Goal: Task Accomplishment & Management: Use online tool/utility

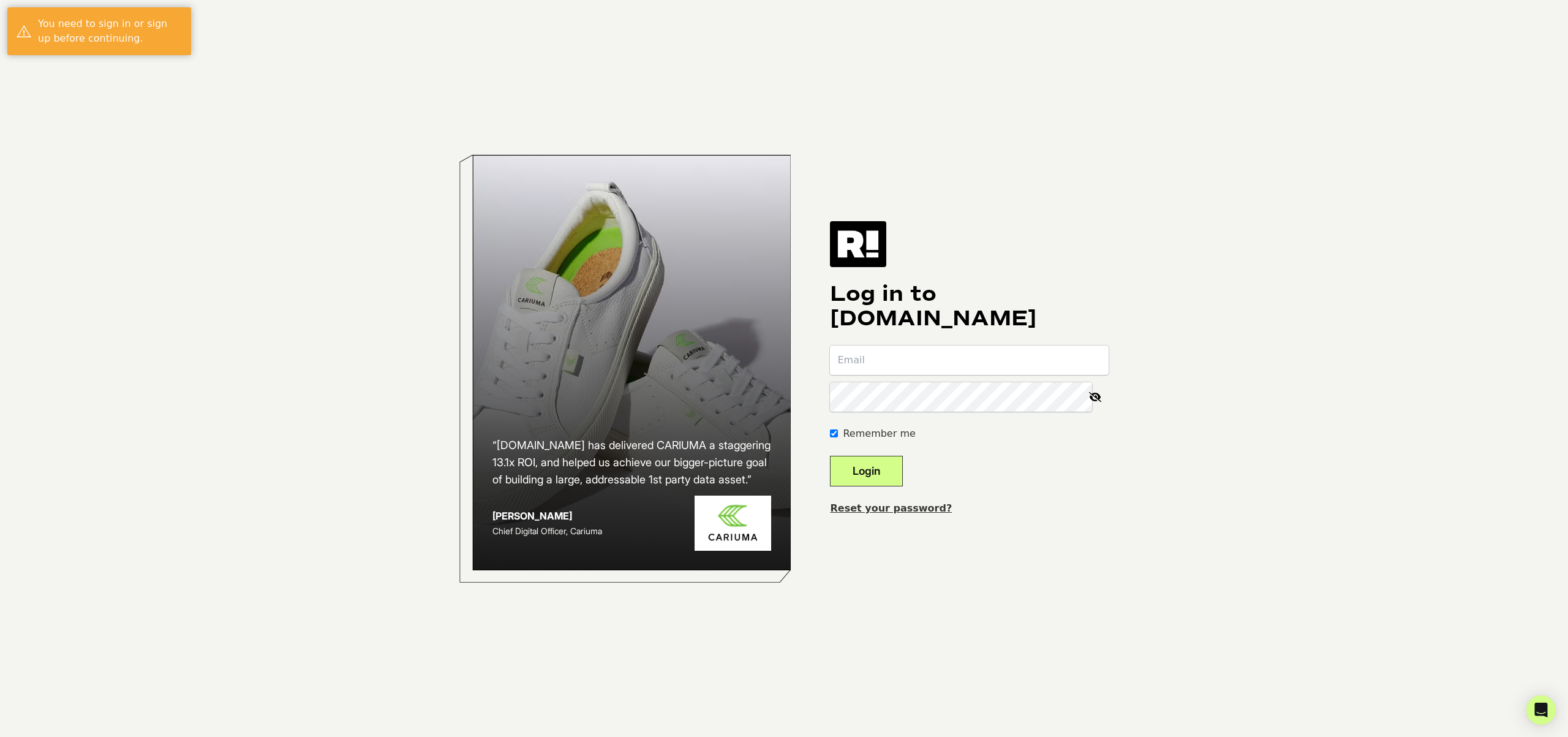
type input "[PERSON_NAME][EMAIL_ADDRESS][DOMAIN_NAME]"
click at [897, 473] on button "Login" at bounding box center [866, 471] width 73 height 31
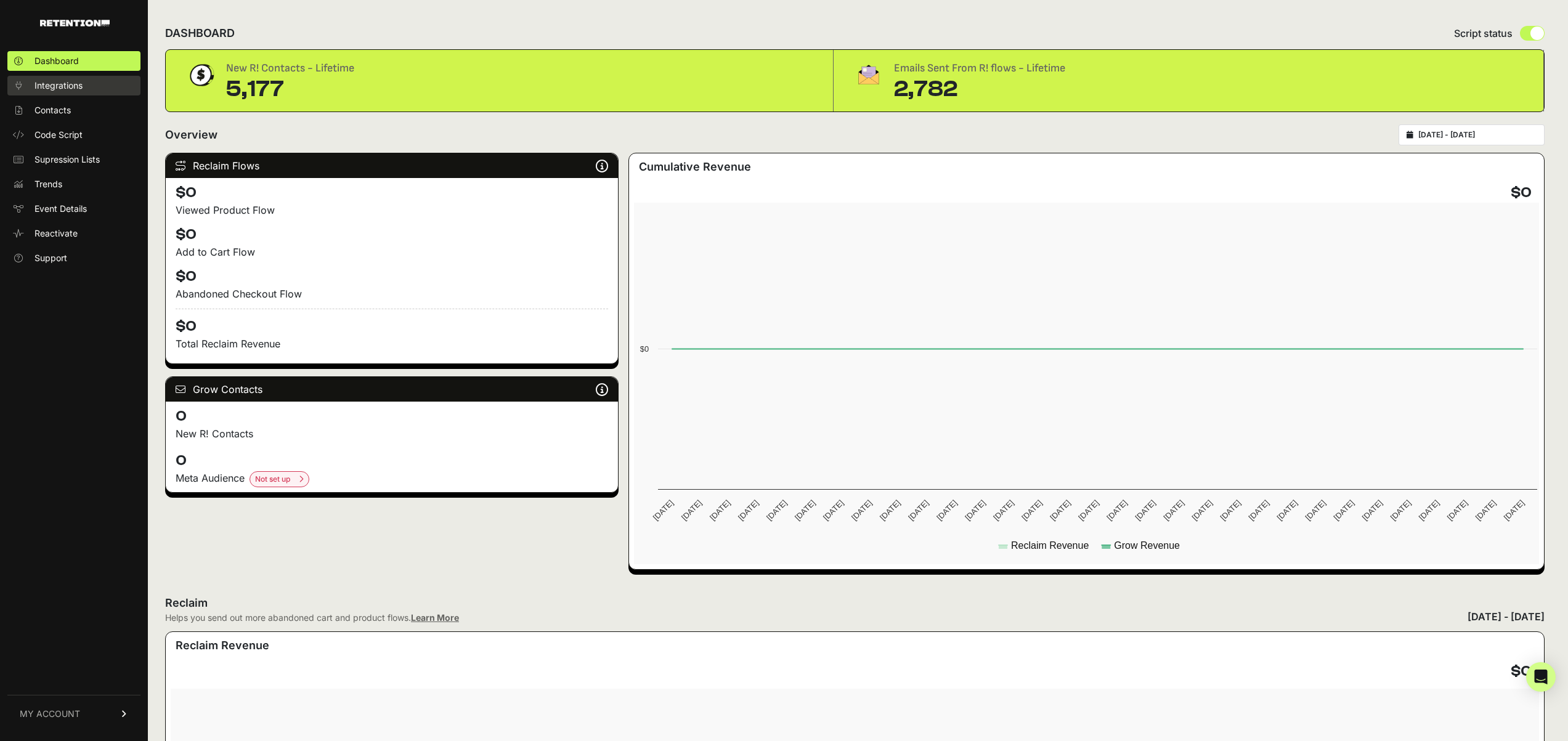
click at [101, 84] on link "Integrations" at bounding box center [73, 85] width 133 height 19
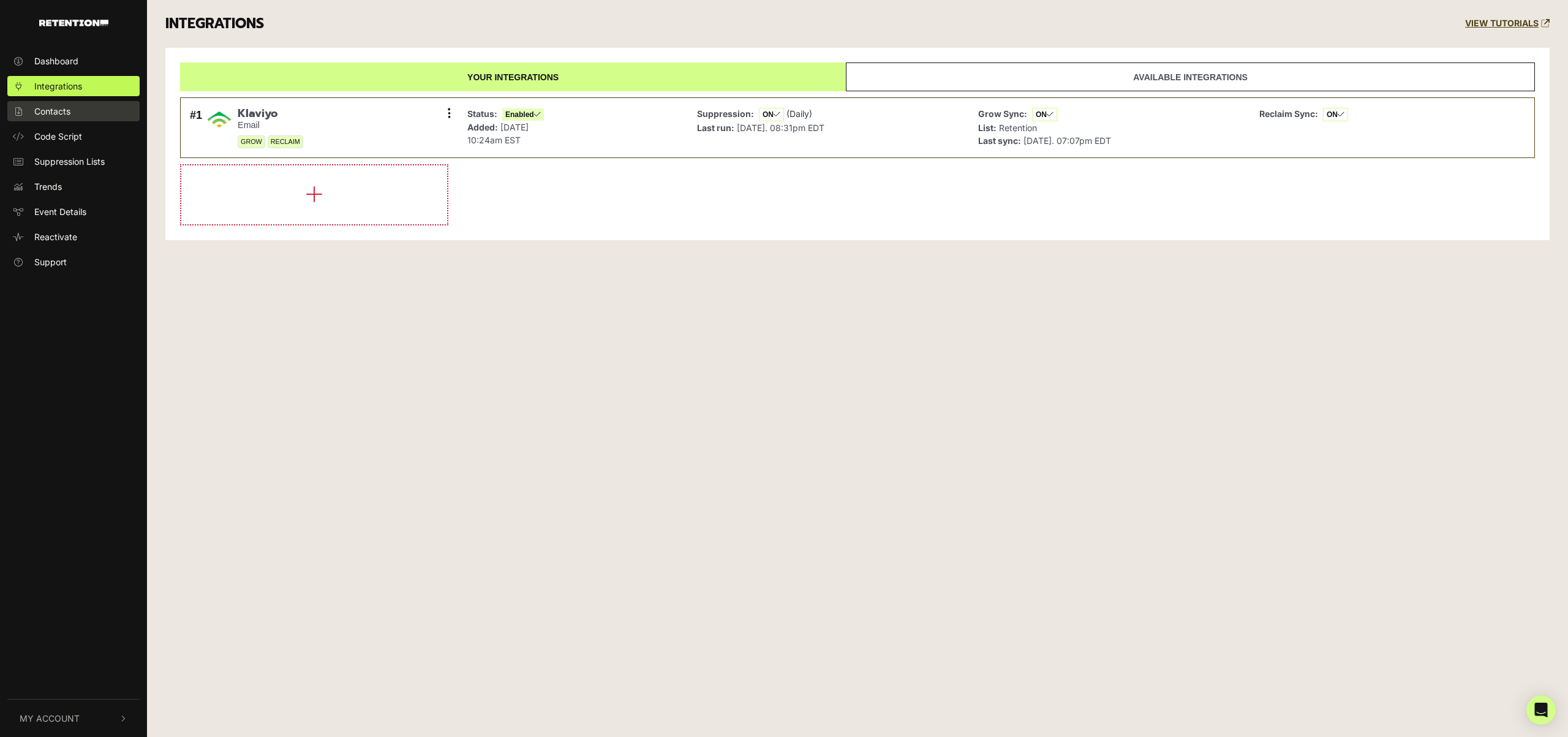
click at [80, 115] on link "Contacts" at bounding box center [73, 111] width 132 height 20
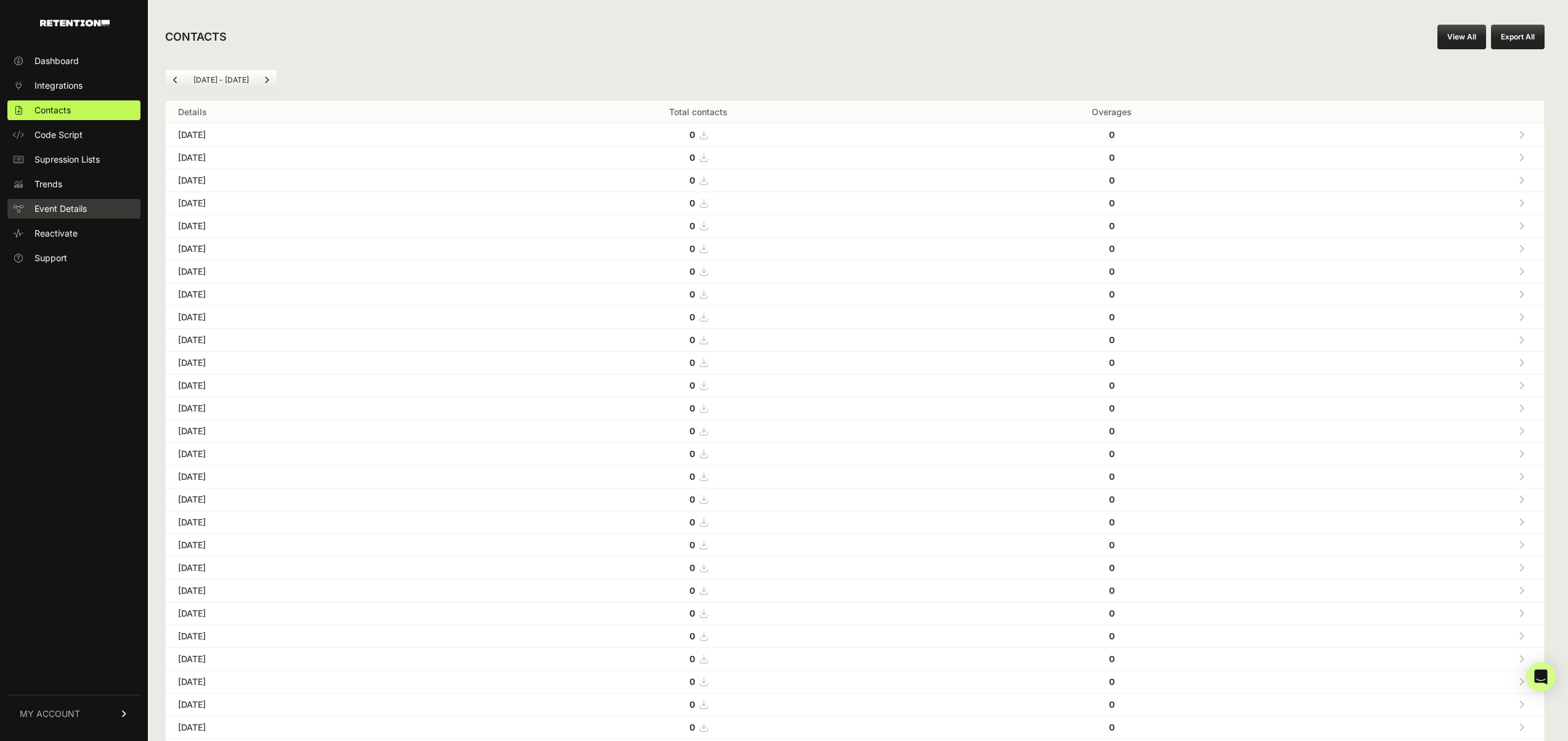
click at [79, 204] on span "Event Details" at bounding box center [60, 209] width 52 height 12
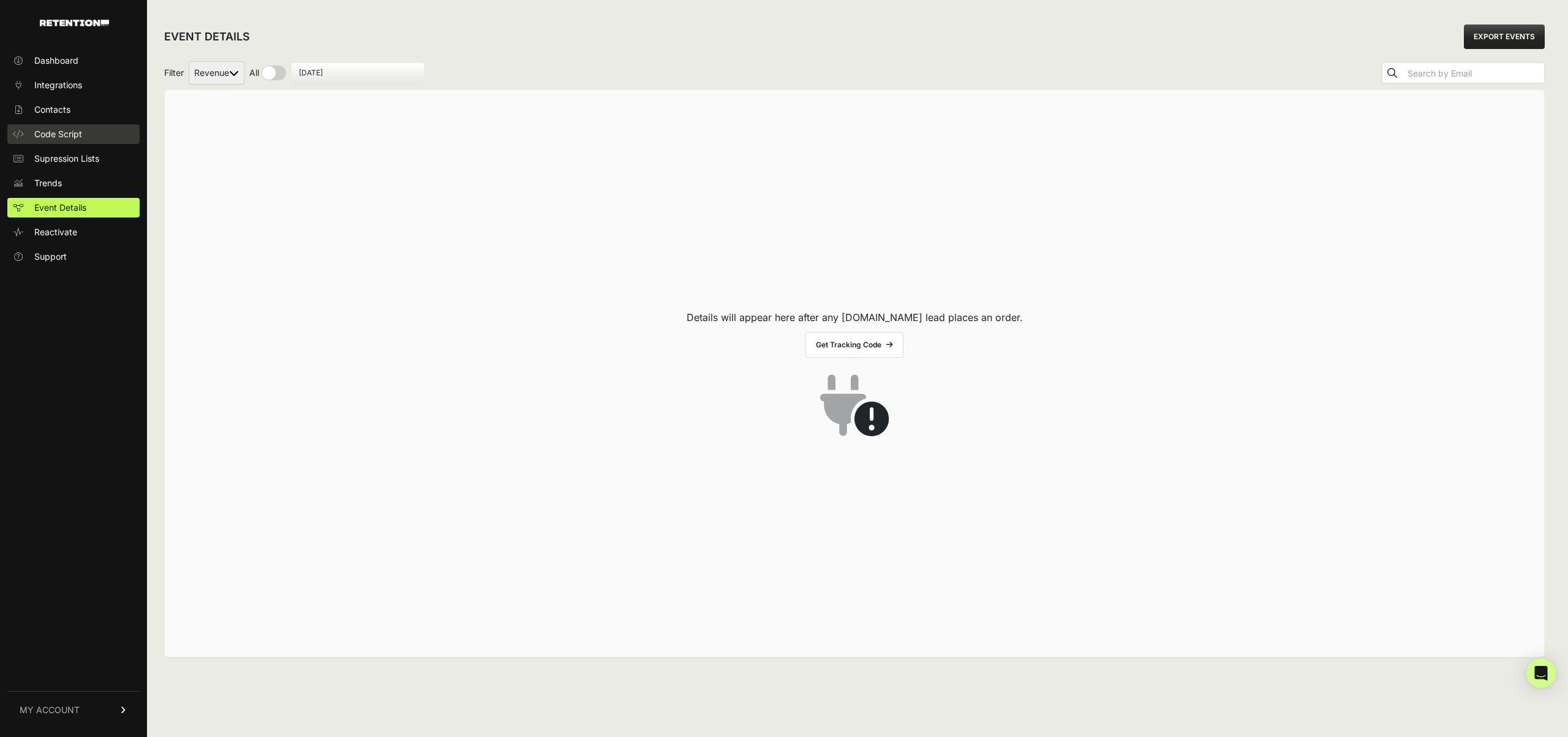
click at [73, 138] on span "Code Script" at bounding box center [58, 134] width 48 height 12
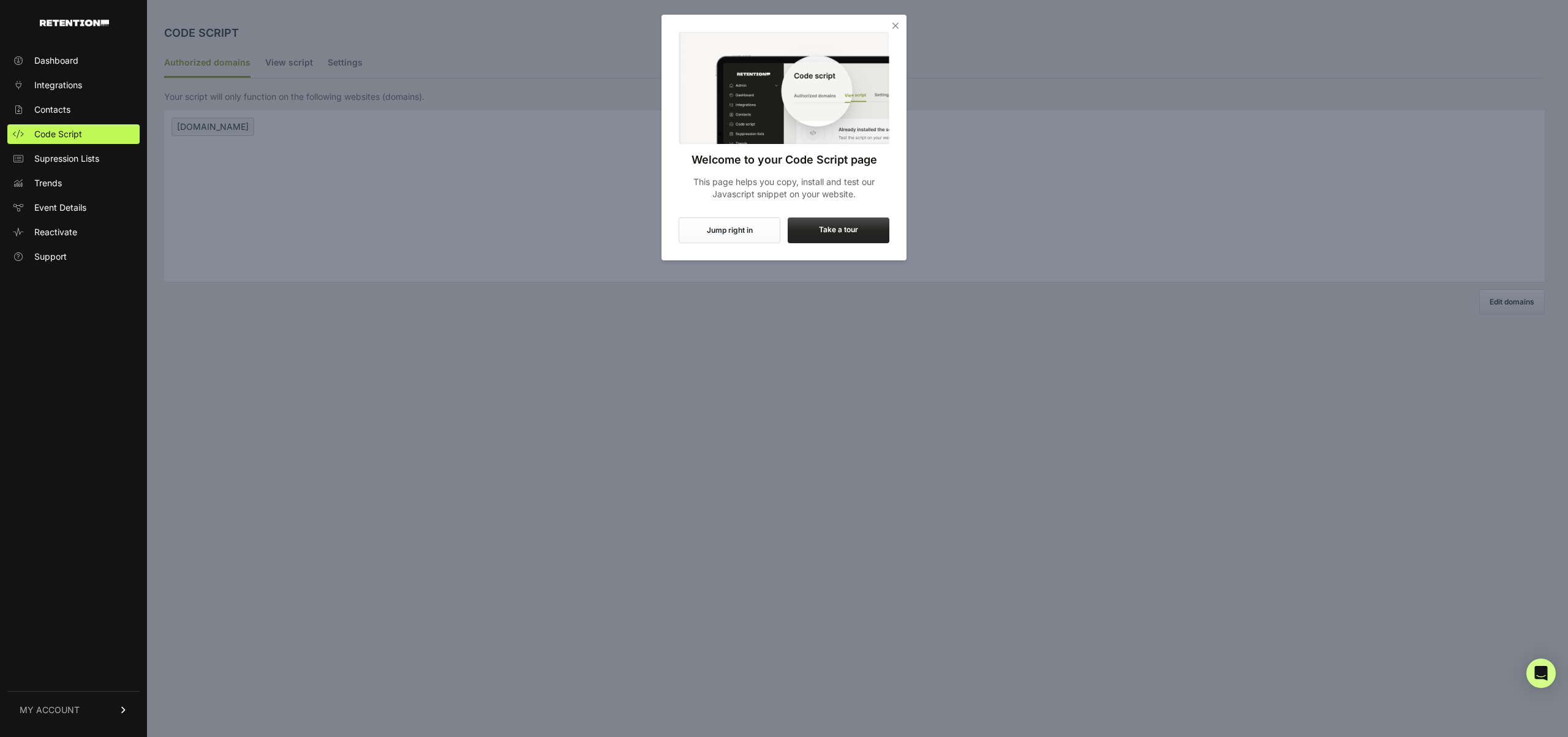
click at [427, 207] on div at bounding box center [784, 368] width 1568 height 737
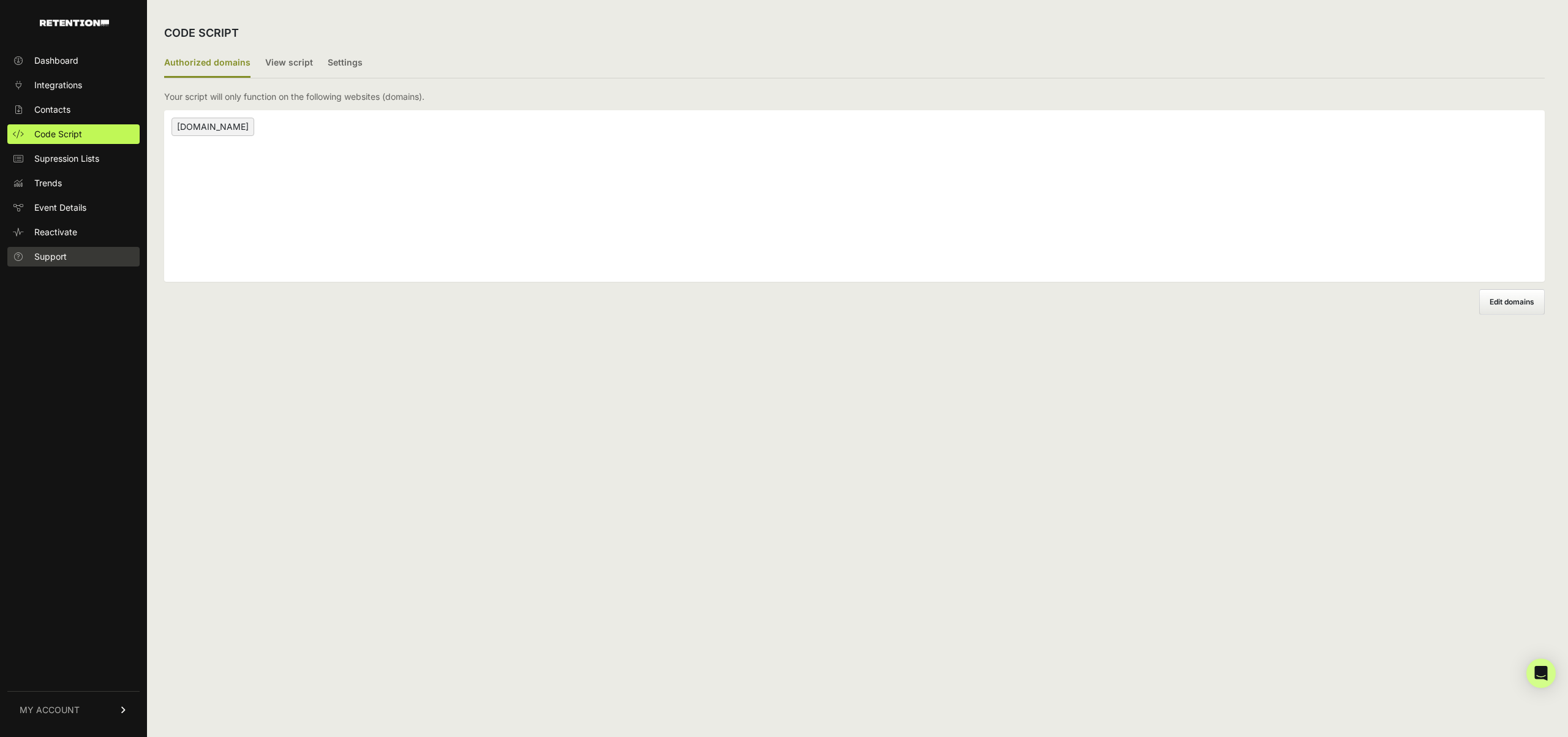
click at [87, 262] on link "Support" at bounding box center [73, 256] width 132 height 19
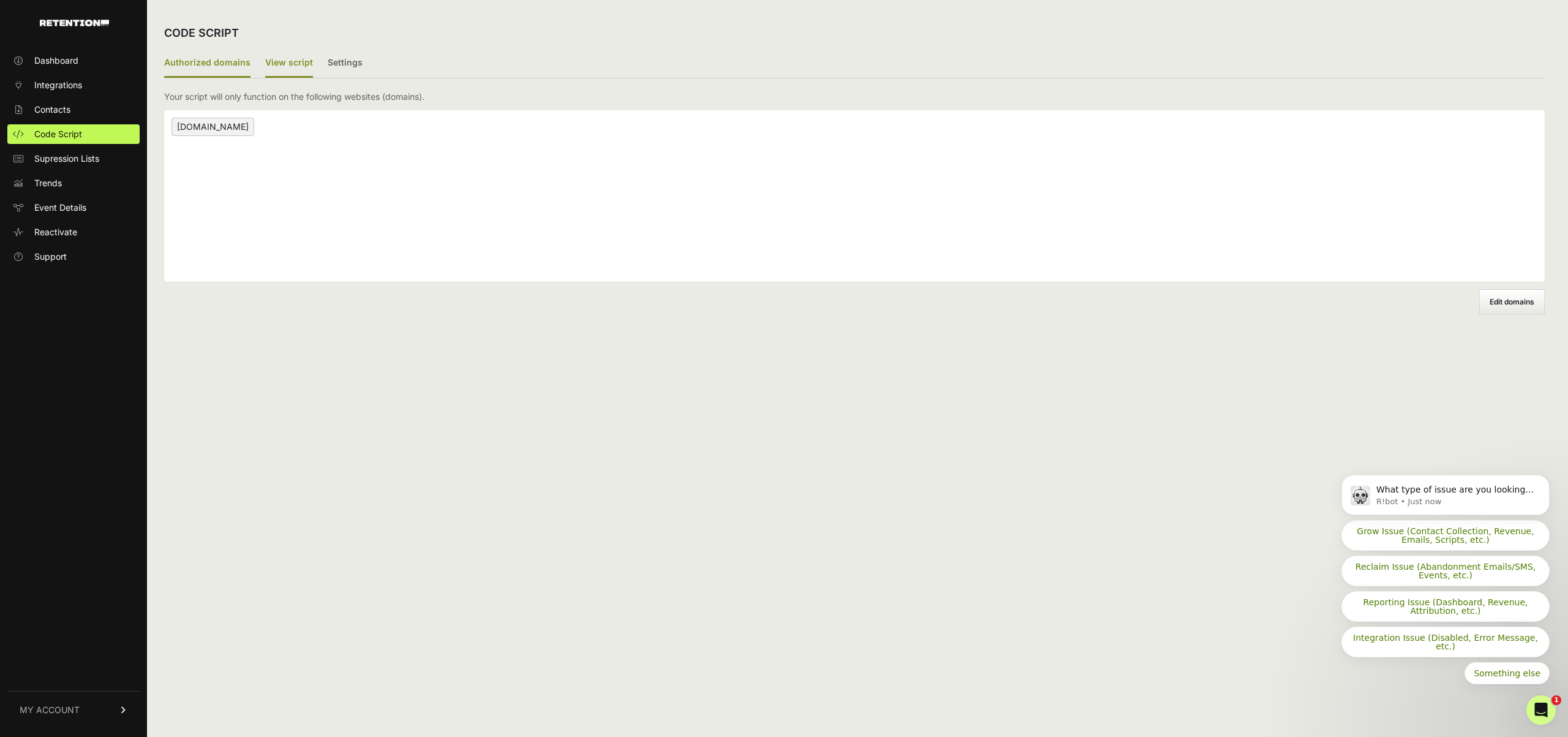
click at [265, 66] on label "View script" at bounding box center [289, 63] width 48 height 29
click at [0, 0] on input "View script" at bounding box center [0, 0] width 0 height 0
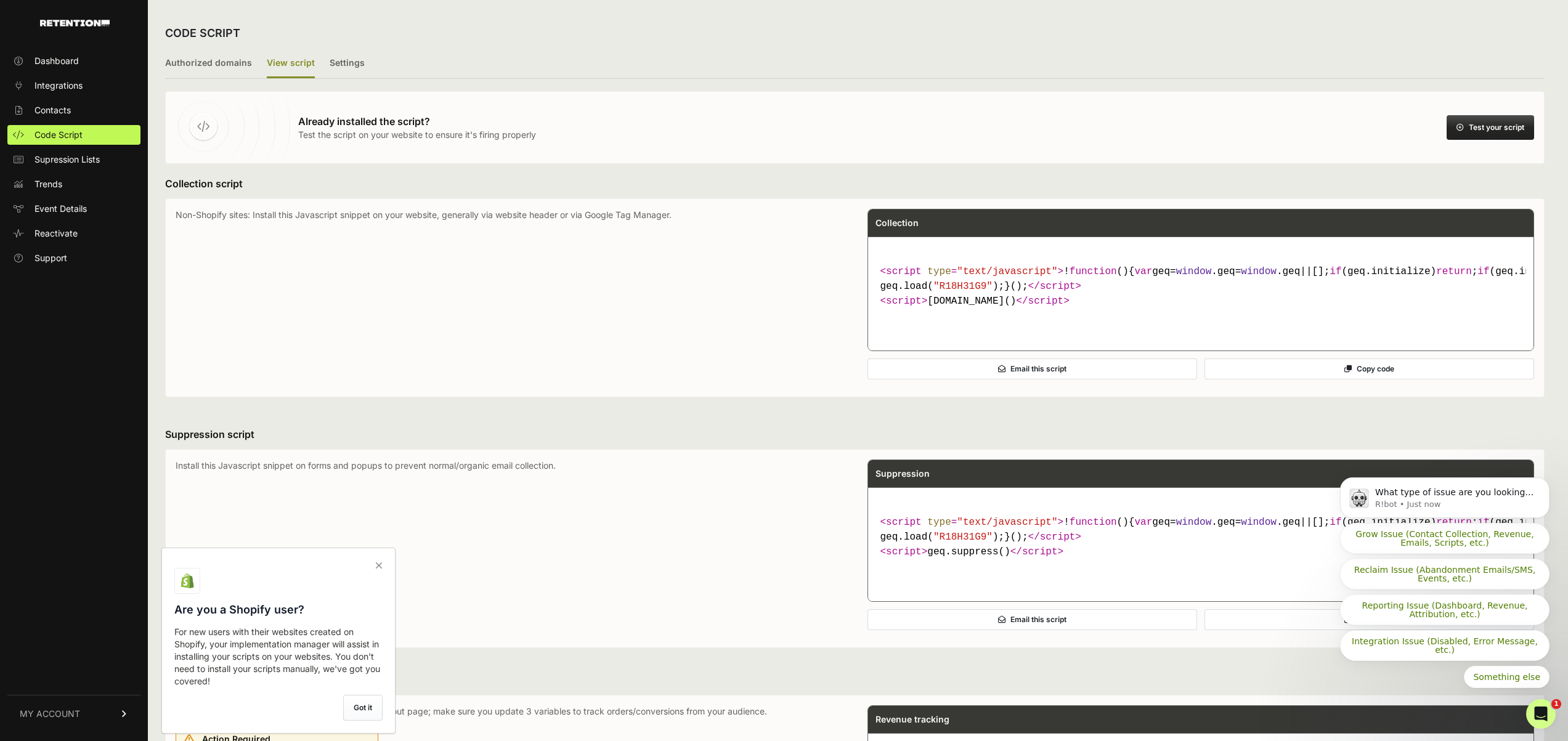
click at [1496, 118] on button "Test your script" at bounding box center [1490, 128] width 87 height 25
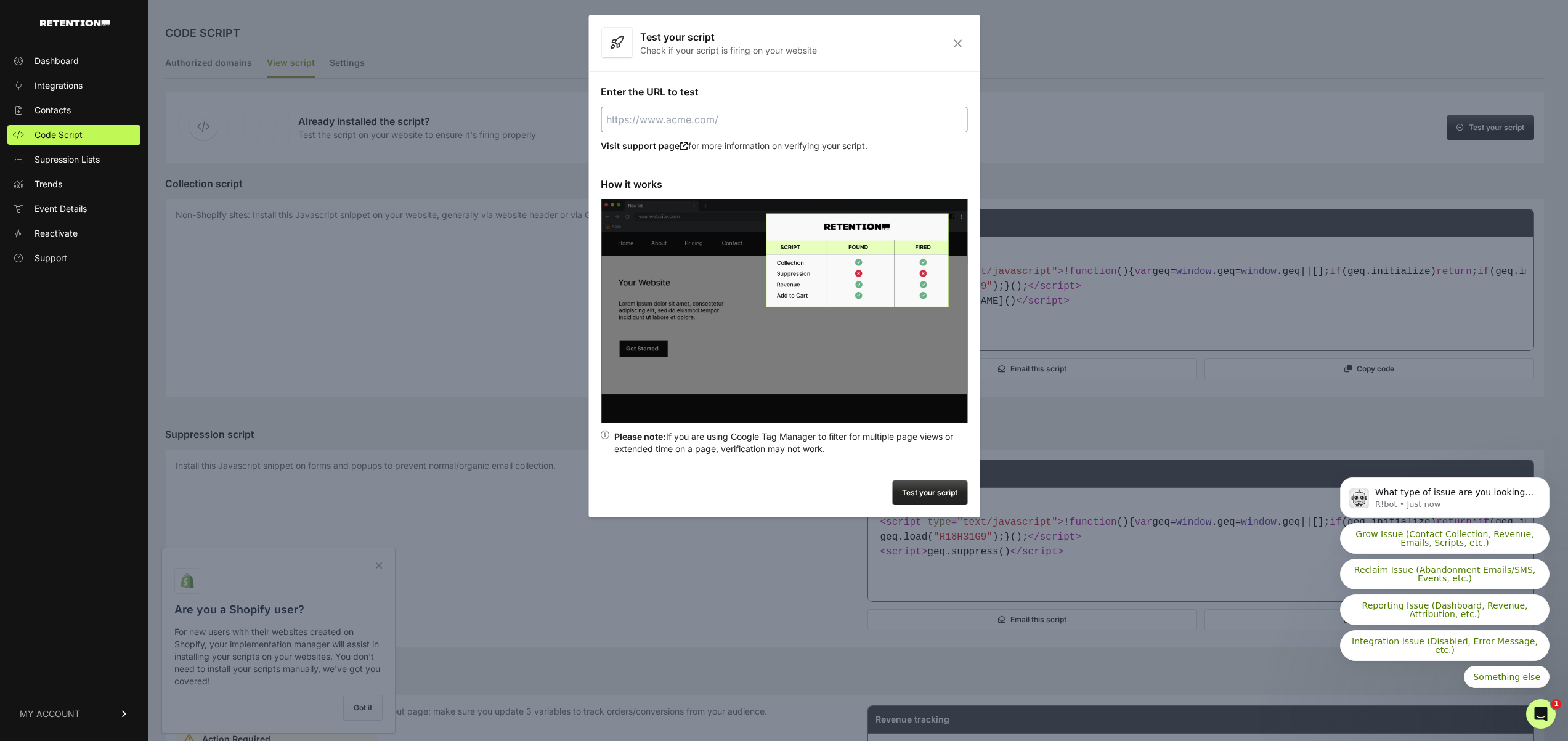
click at [786, 123] on input "Enter the URL to test" at bounding box center [784, 119] width 367 height 26
paste input "https://www.threepiece.us/"
type input "https://www.threepiece.us/"
click at [946, 493] on button "Test your script" at bounding box center [930, 493] width 76 height 25
click at [1118, 119] on div at bounding box center [784, 370] width 1568 height 741
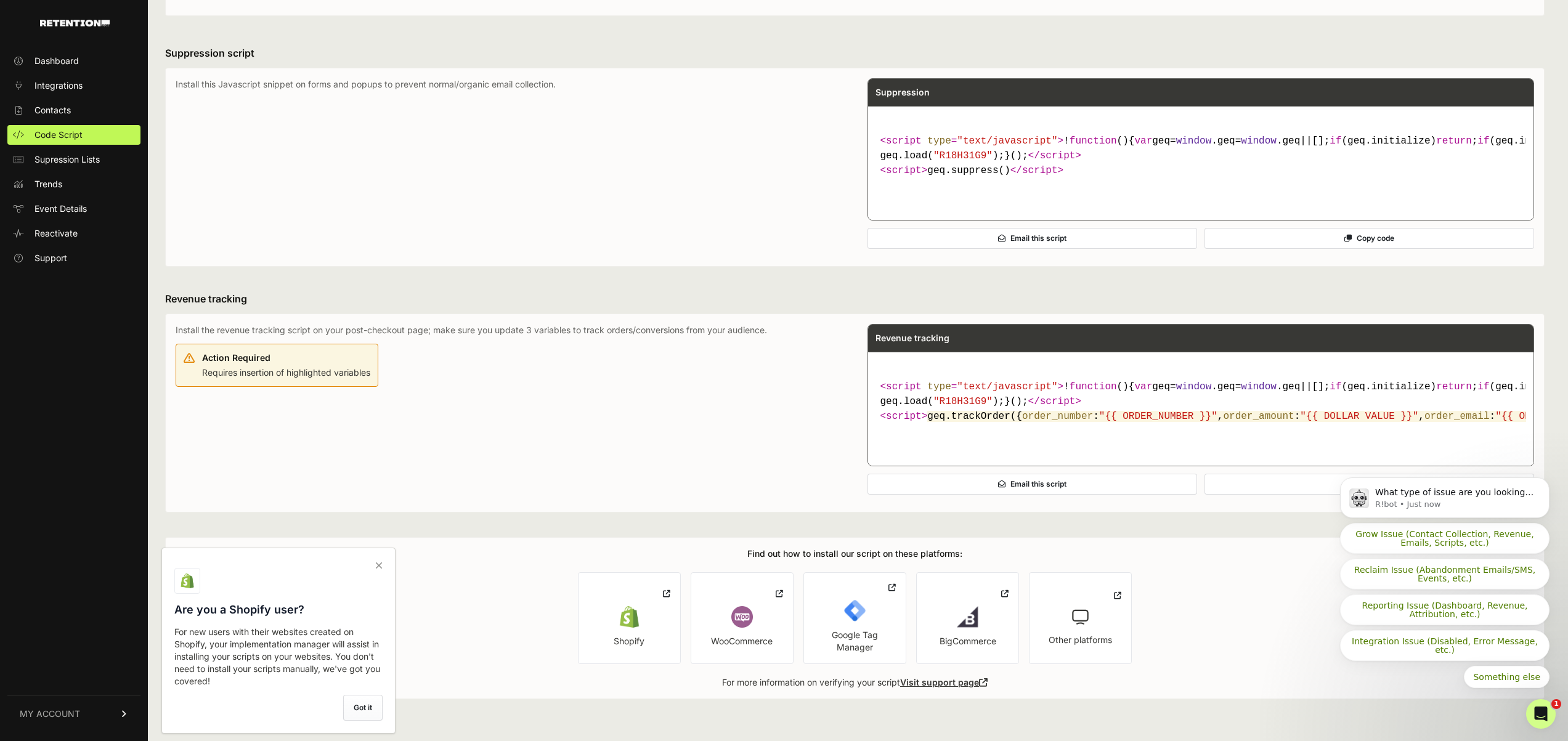
scroll to position [497, 0]
